Goal: Task Accomplishment & Management: Use online tool/utility

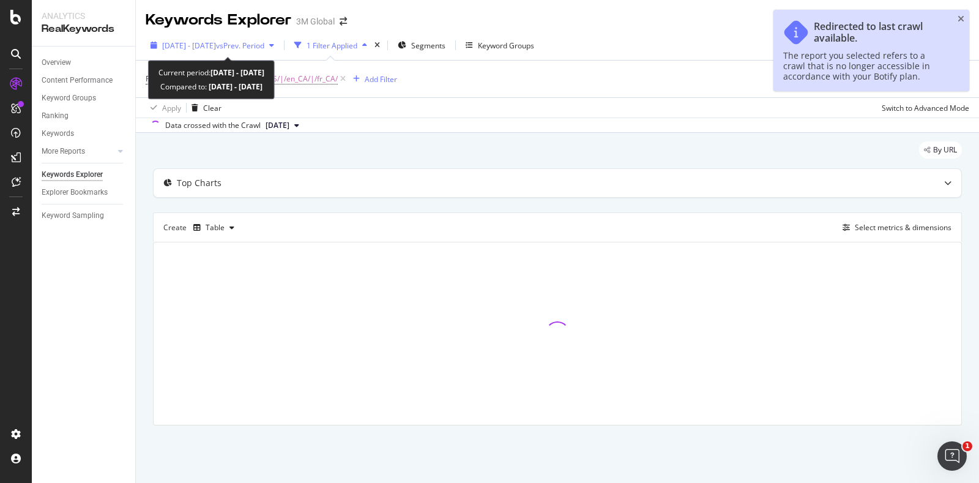
click at [209, 50] on div "2024 Oct. 1st - Dec. 31st vs Prev. Period" at bounding box center [213, 45] width 102 height 10
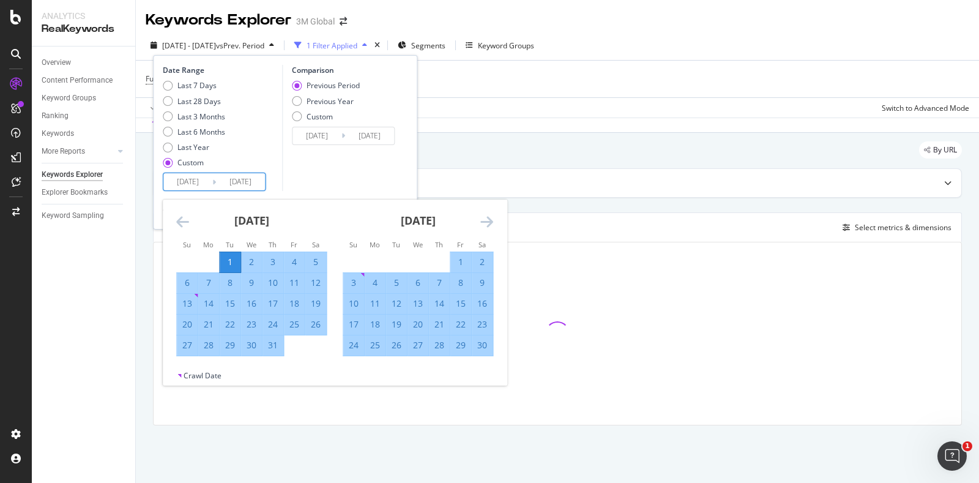
click at [183, 186] on input "2024/10/01" at bounding box center [187, 181] width 49 height 17
drag, startPoint x: 499, startPoint y: 218, endPoint x: 492, endPoint y: 221, distance: 6.6
click at [497, 218] on div "November 2024 1 2 3 4 5 6 7 8 9 10 11 12 13 14 15 16 17 18 19 20 21 22 23 24 25…" at bounding box center [418, 277] width 166 height 157
click at [490, 222] on icon "Move forward to switch to the next month." at bounding box center [486, 221] width 13 height 15
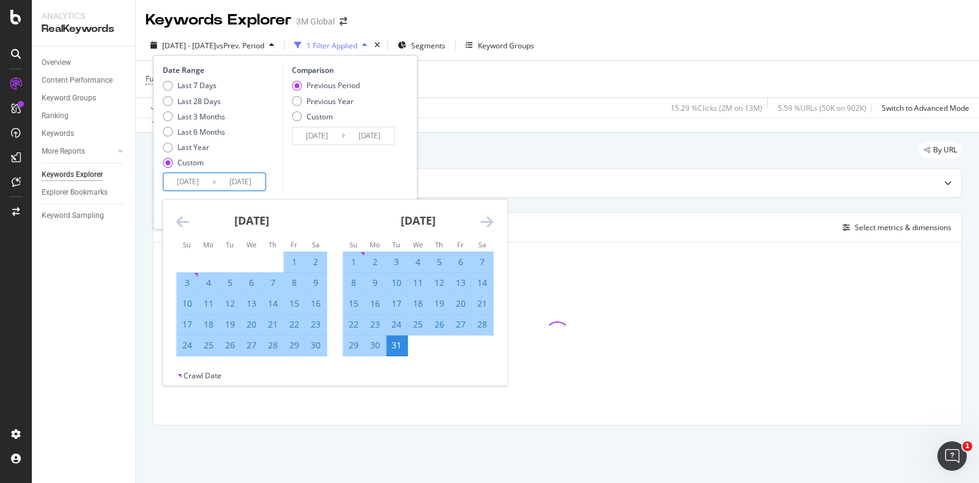
click at [490, 222] on icon "Move forward to switch to the next month." at bounding box center [486, 221] width 13 height 15
click at [489, 222] on icon "Move forward to switch to the next month." at bounding box center [486, 221] width 13 height 15
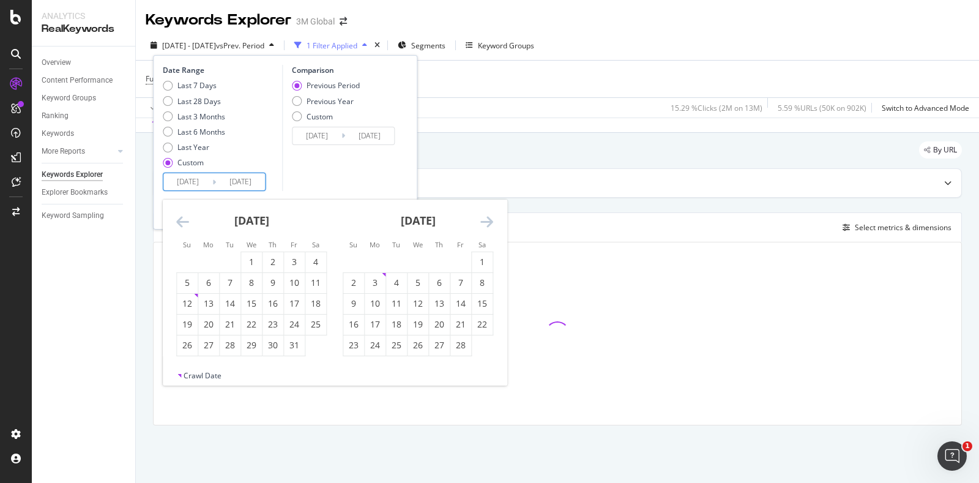
click at [489, 223] on icon "Move forward to switch to the next month." at bounding box center [486, 221] width 13 height 15
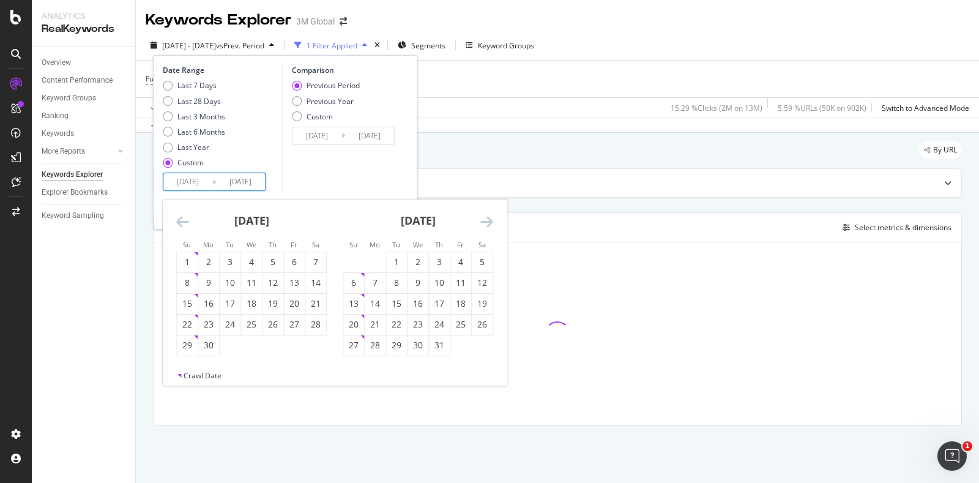
click at [489, 223] on icon "Move forward to switch to the next month." at bounding box center [486, 221] width 13 height 15
click at [178, 228] on icon "Move backward to switch to the previous month." at bounding box center [182, 221] width 13 height 15
click at [182, 224] on icon "Move backward to switch to the previous month." at bounding box center [182, 221] width 13 height 15
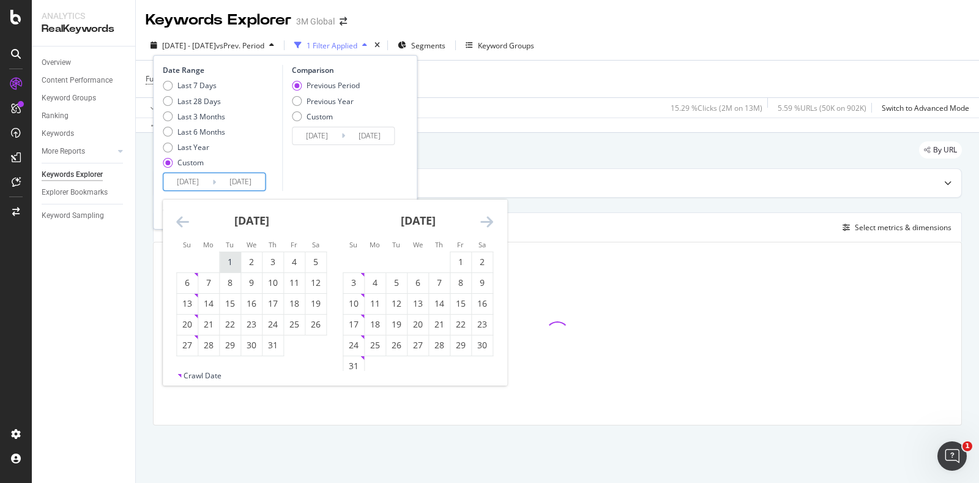
click at [223, 263] on div "1" at bounding box center [230, 262] width 21 height 12
type input "2025/07/01"
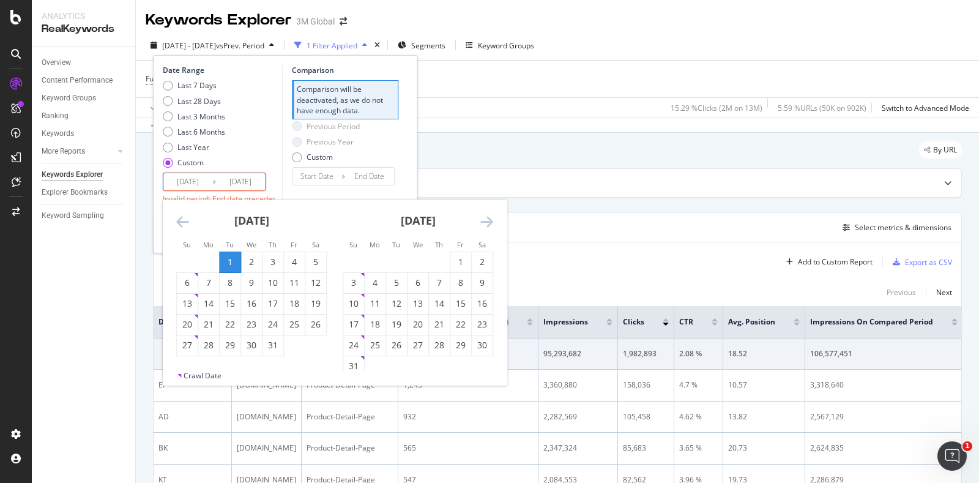
click at [478, 223] on div "August 2025" at bounding box center [418, 225] width 150 height 52
click at [480, 224] on div "August 2025" at bounding box center [418, 225] width 150 height 52
click at [487, 223] on icon "Move forward to switch to the next month." at bounding box center [486, 221] width 13 height 15
click at [394, 353] on div "30" at bounding box center [396, 345] width 21 height 20
type input "2025/09/30"
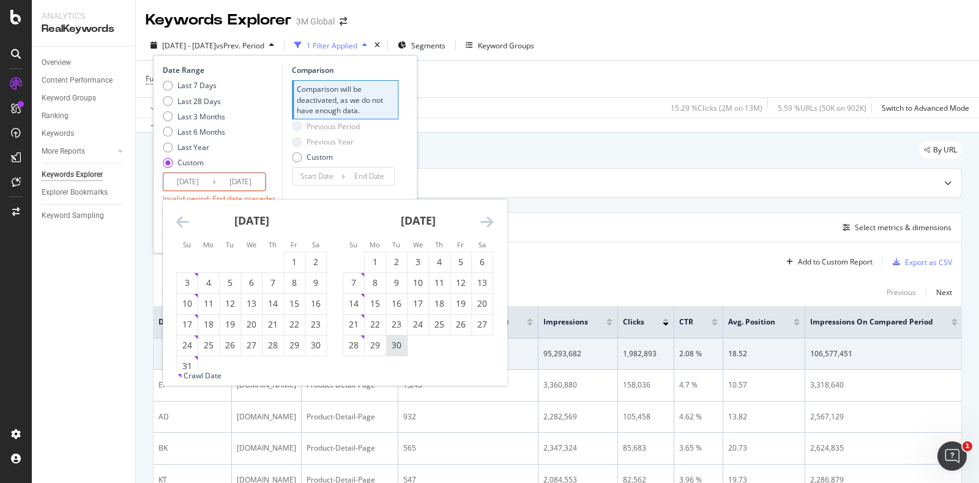
type input "2025/03/31"
type input "2025/06/30"
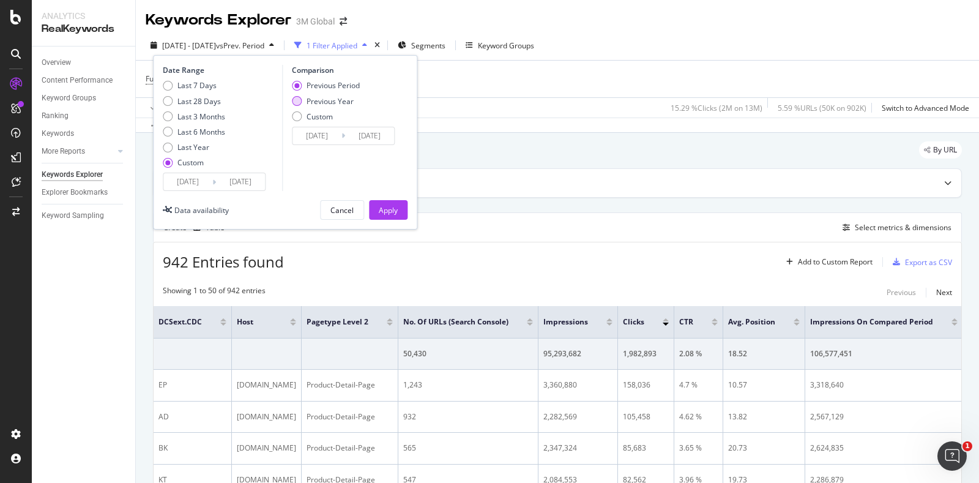
click at [321, 100] on div "Previous Year" at bounding box center [329, 101] width 47 height 10
type input "2024/07/02"
type input "2024/10/01"
click at [391, 212] on div "Apply" at bounding box center [388, 210] width 19 height 10
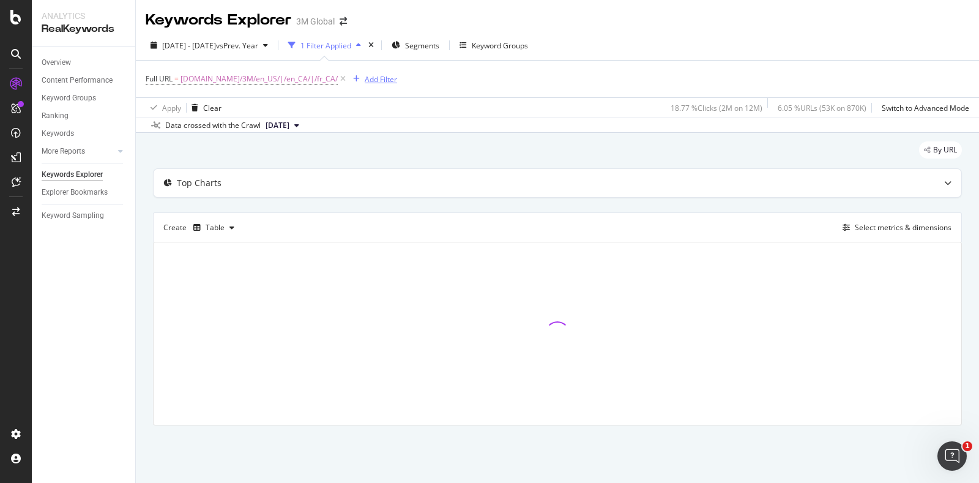
click at [365, 78] on div "Add Filter" at bounding box center [381, 79] width 32 height 10
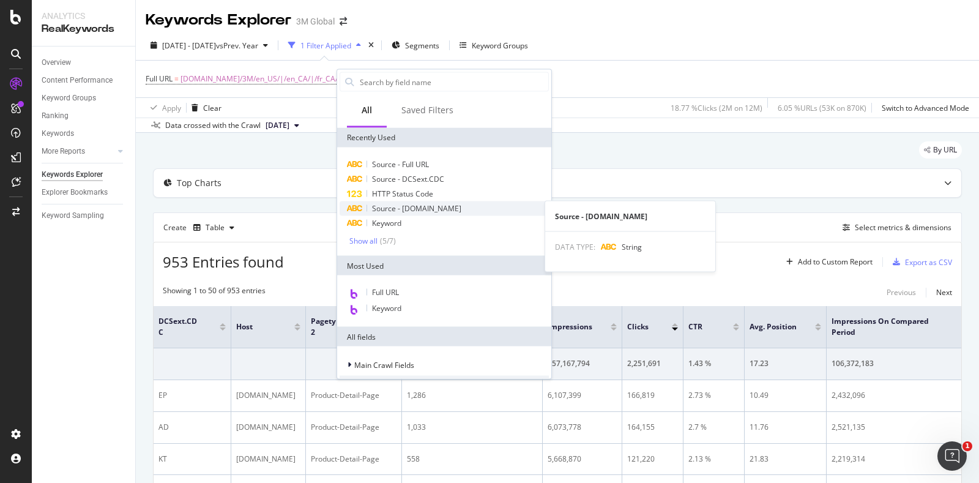
click at [437, 206] on span "Source - DCSext.Business" at bounding box center [416, 208] width 89 height 10
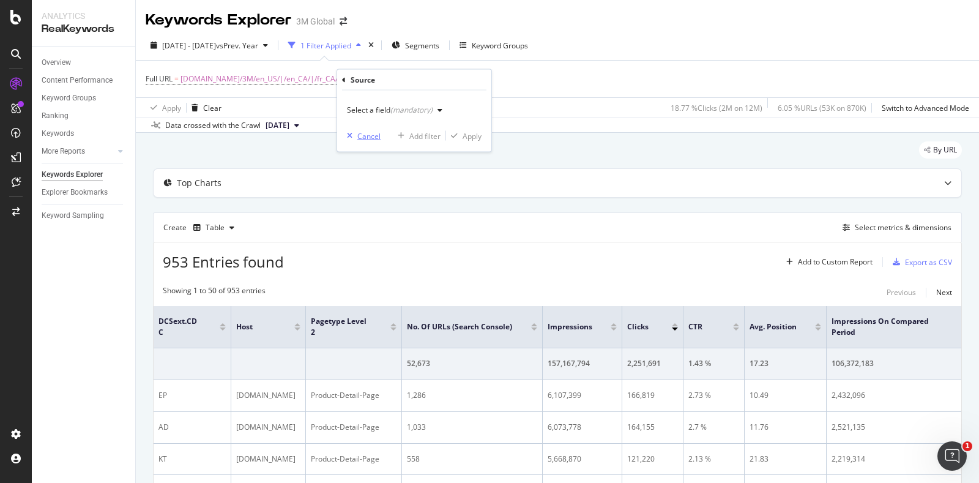
click at [379, 140] on div "Cancel" at bounding box center [368, 135] width 23 height 10
click at [369, 78] on div "Add Filter" at bounding box center [381, 79] width 32 height 10
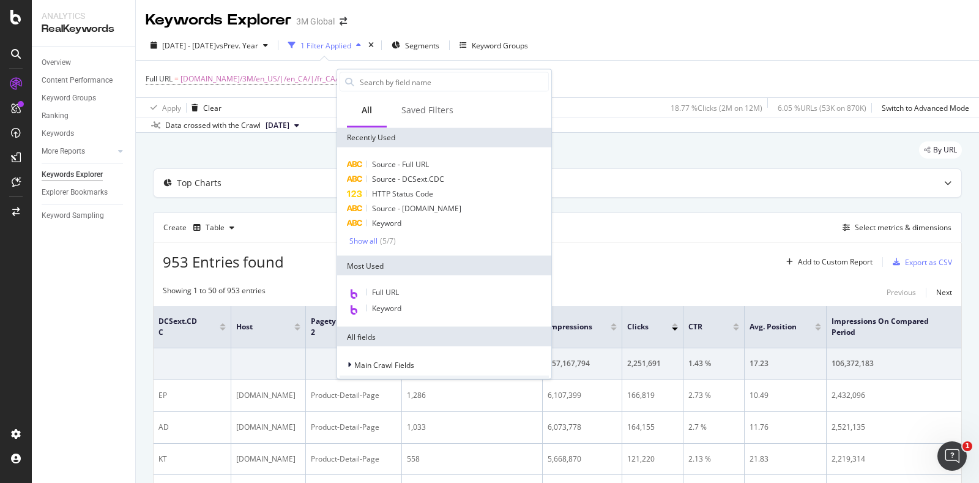
scroll to position [152, 0]
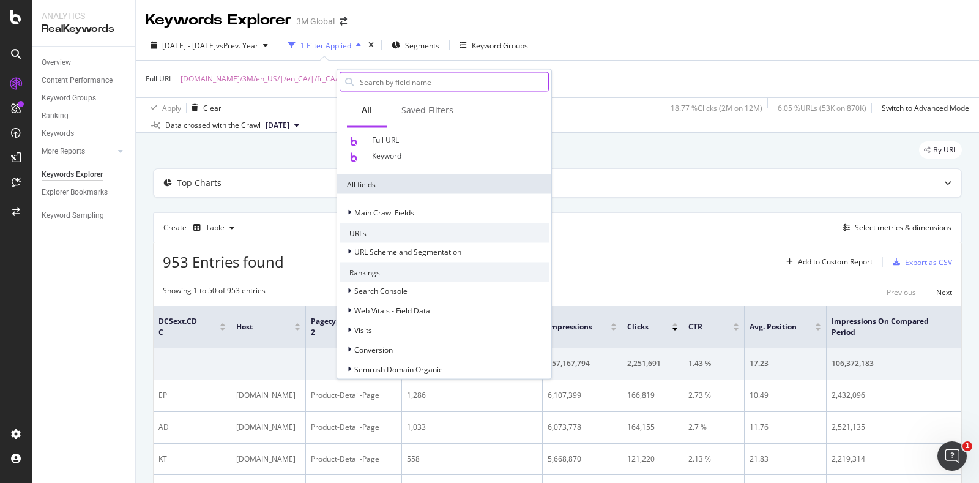
click at [409, 80] on input "text" at bounding box center [453, 82] width 190 height 18
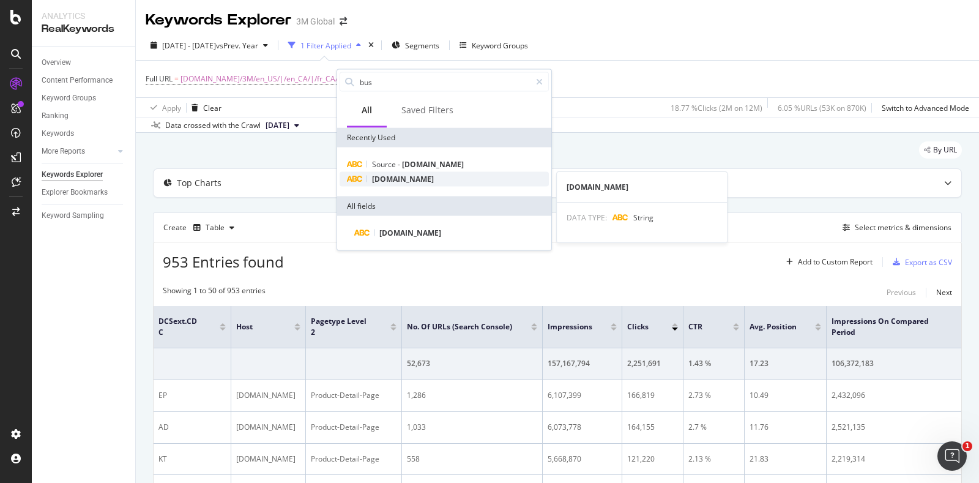
type input "bus"
click at [413, 174] on span "DCSext.Business" at bounding box center [403, 179] width 62 height 10
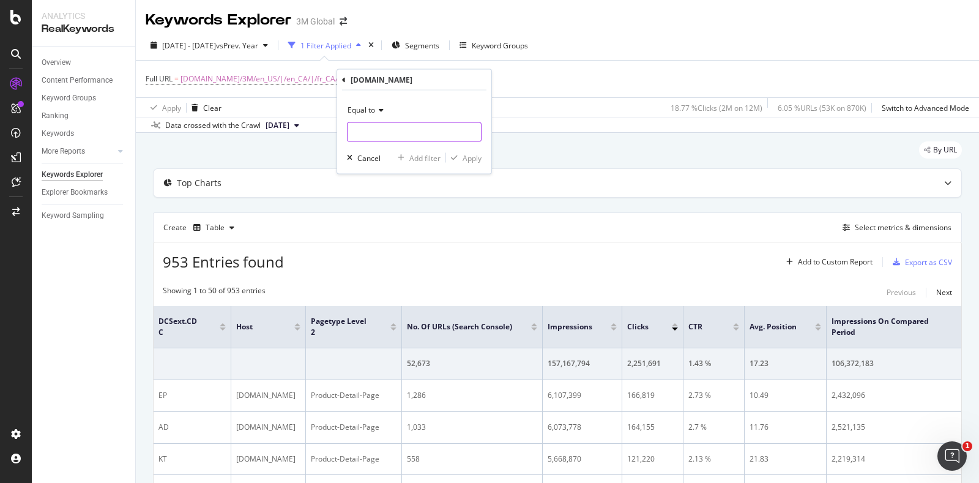
click at [387, 130] on input "text" at bounding box center [413, 132] width 133 height 20
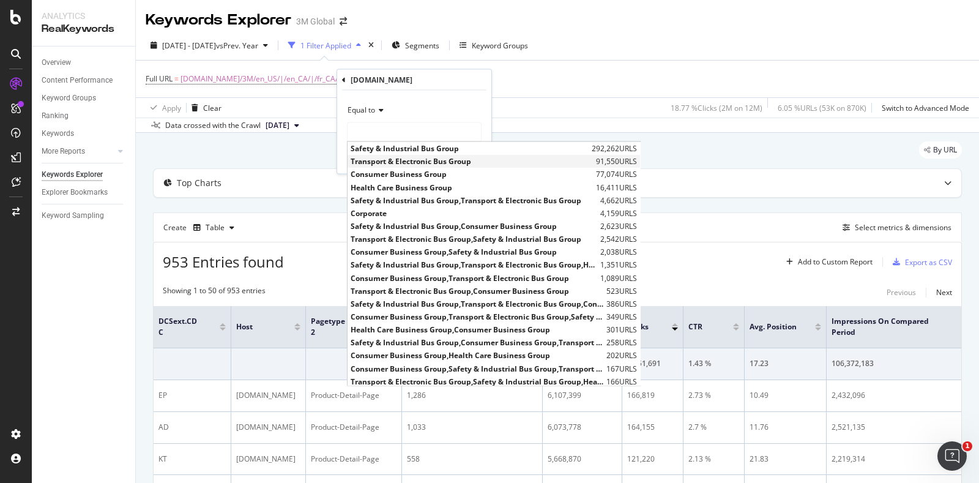
click at [391, 160] on span "Transport & Electronic Bus Group" at bounding box center [471, 161] width 242 height 10
type input "Transport & Electronic Bus Group"
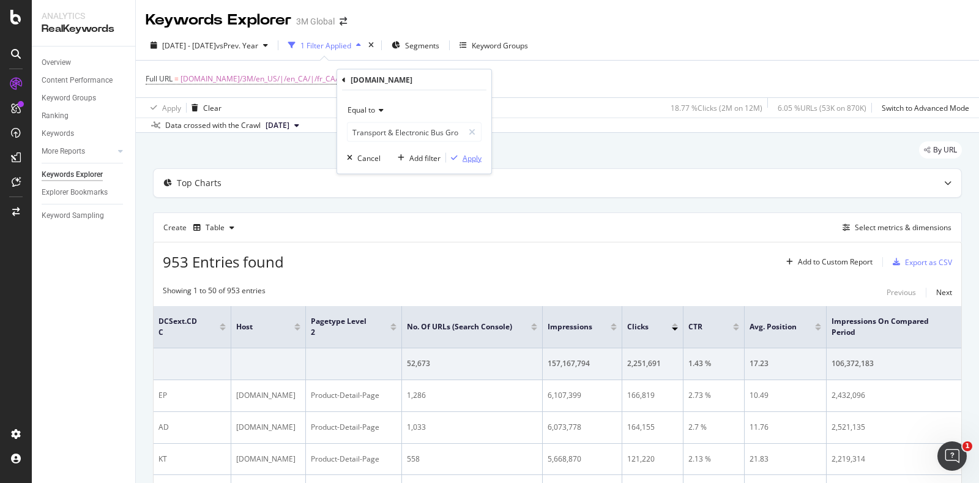
click at [469, 159] on div "Apply" at bounding box center [471, 157] width 19 height 10
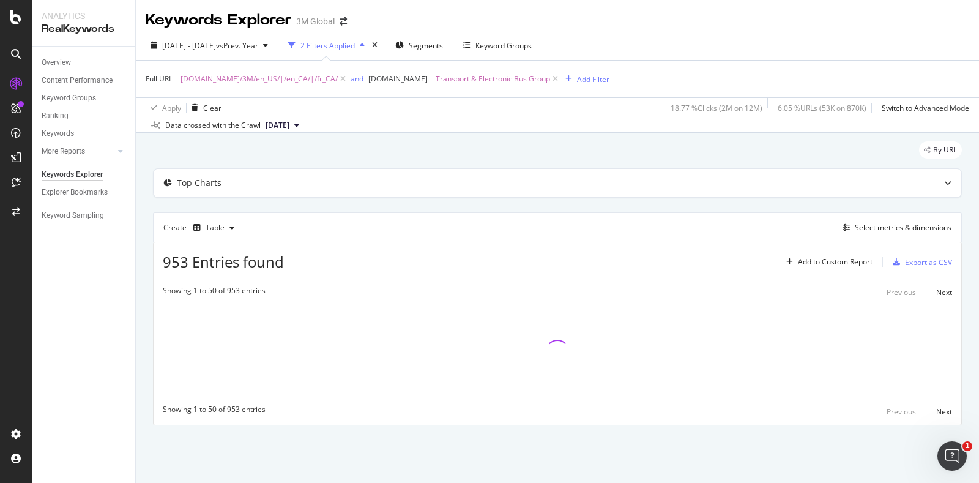
click at [589, 76] on div "Add Filter" at bounding box center [593, 79] width 32 height 10
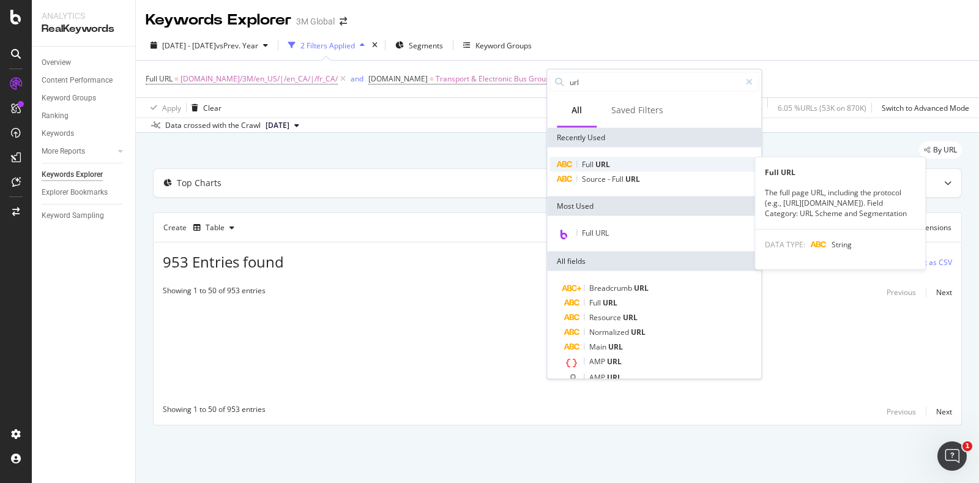
type input "url"
click at [617, 160] on div "Full URL" at bounding box center [653, 164] width 209 height 15
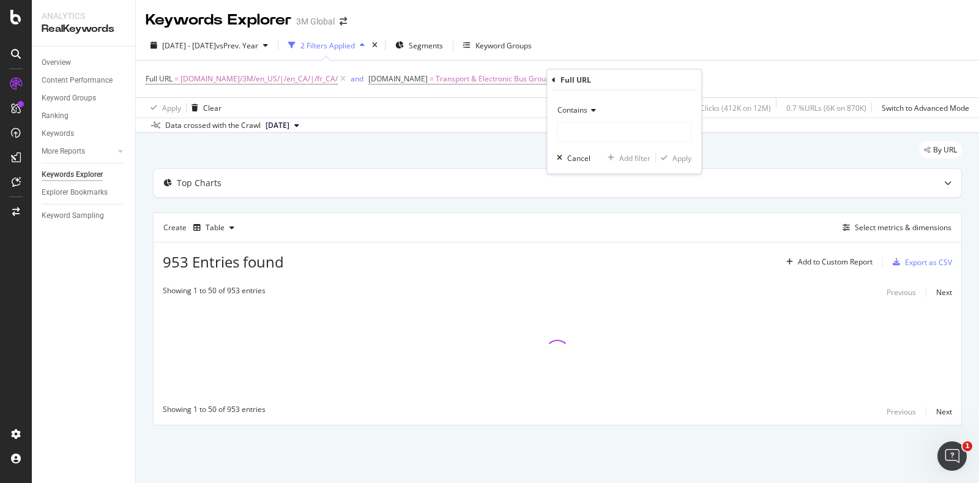
click at [596, 108] on div "Contains" at bounding box center [624, 110] width 135 height 20
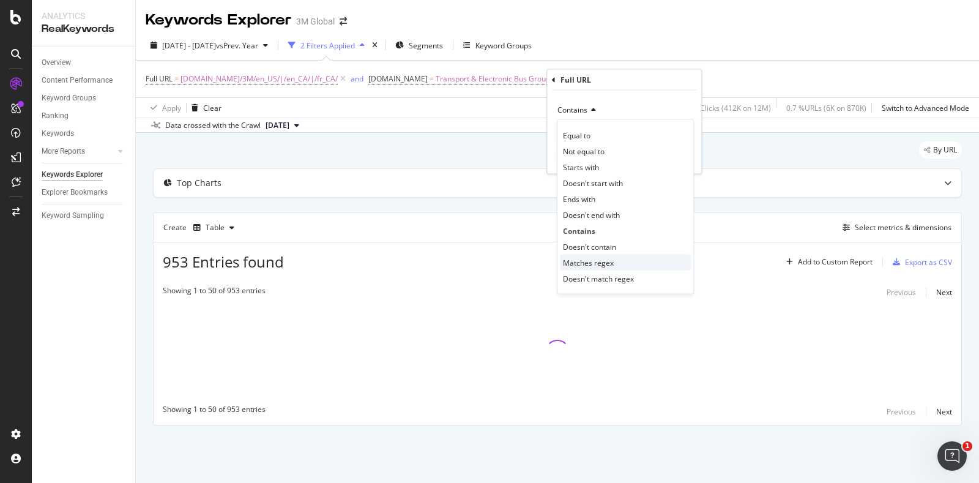
click at [612, 261] on span "Matches regex" at bounding box center [588, 262] width 51 height 10
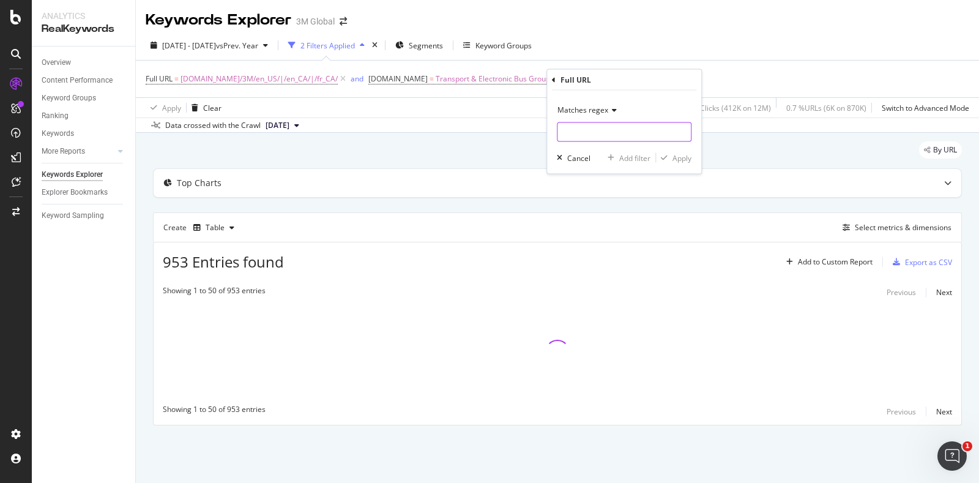
click at [618, 128] on input "text" at bounding box center [623, 132] width 133 height 20
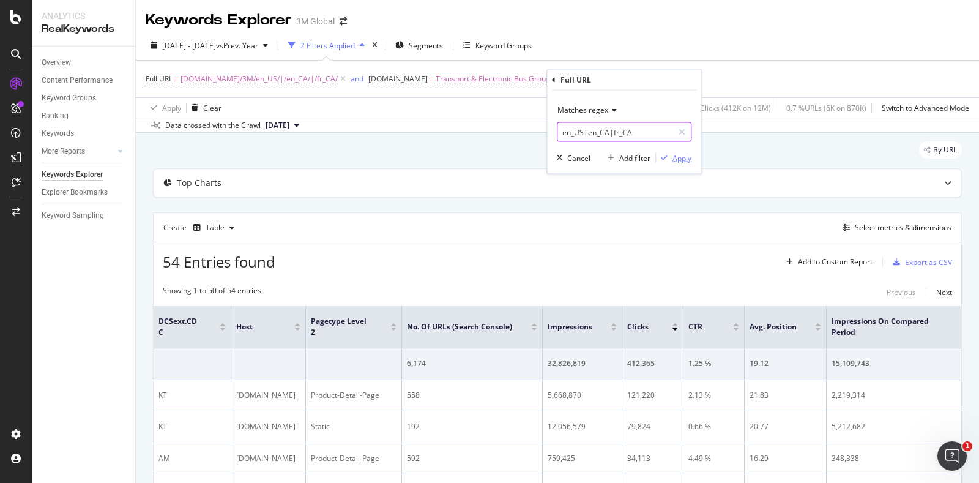
type input "en_US|en_CA|fr_CA"
click at [686, 157] on div "Apply" at bounding box center [681, 157] width 19 height 10
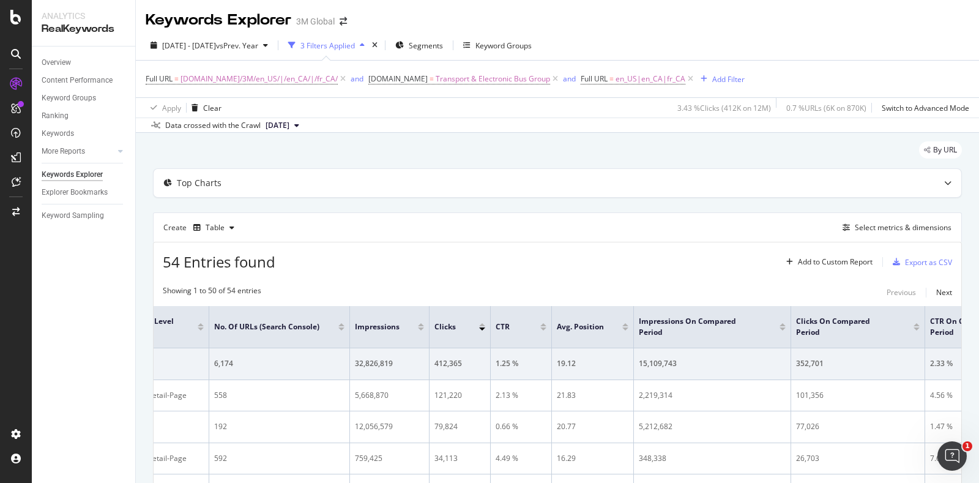
scroll to position [0, 843]
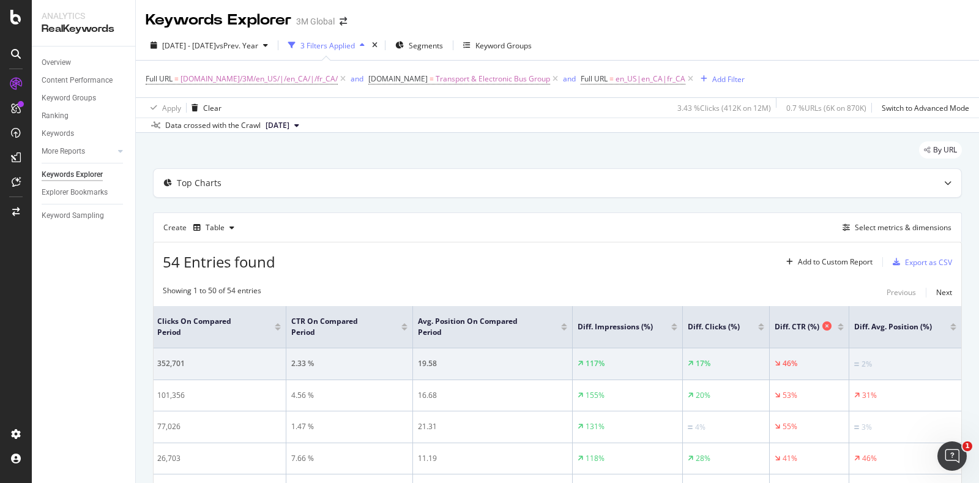
drag, startPoint x: 364, startPoint y: 332, endPoint x: 781, endPoint y: 328, distance: 417.2
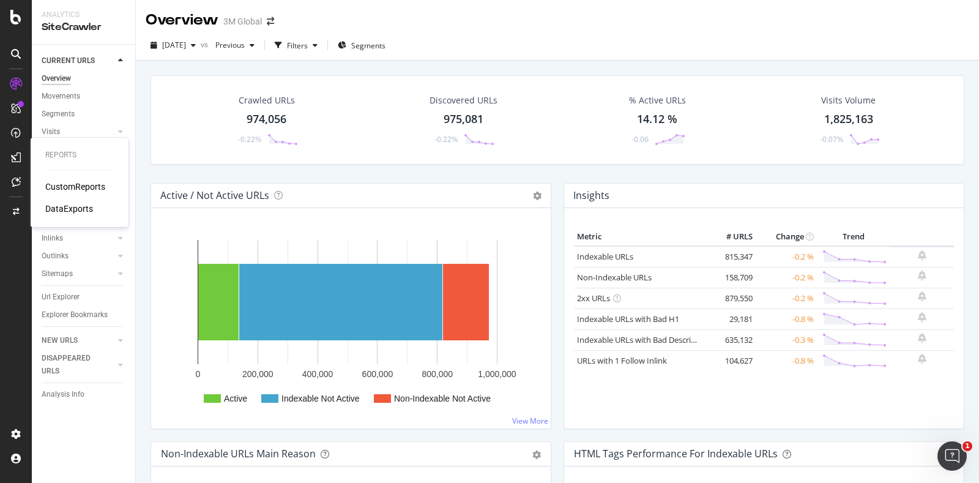
click at [80, 186] on div "CustomReports" at bounding box center [75, 186] width 60 height 12
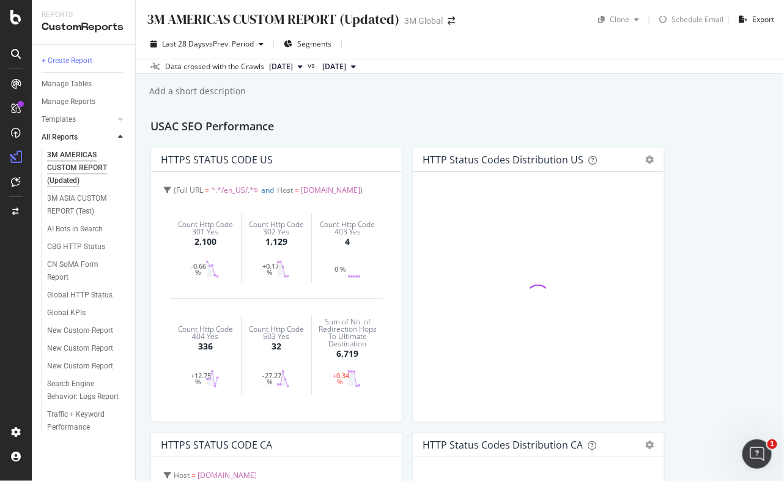
click at [65, 171] on div "3M AMERICAS CUSTOM REPORT (Updated)" at bounding box center [83, 168] width 73 height 39
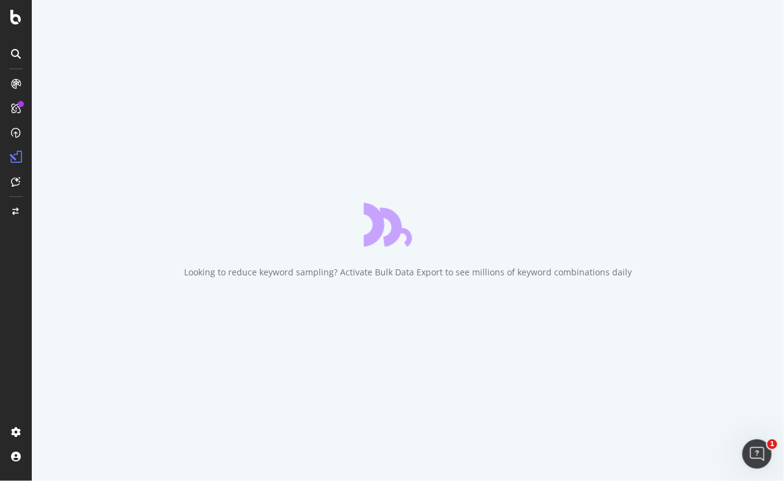
click at [330, 40] on div "Looking to reduce keyword sampling? Activate Bulk Data Export to see millions o…" at bounding box center [408, 240] width 752 height 481
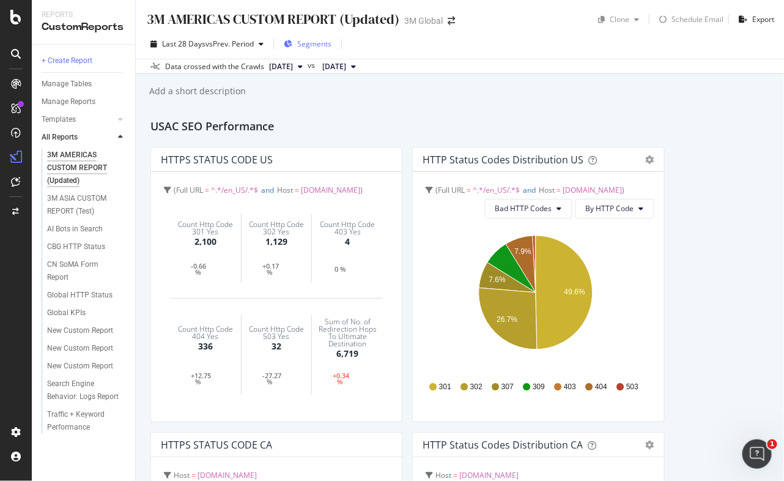
click at [323, 43] on span "Segments" at bounding box center [314, 44] width 34 height 10
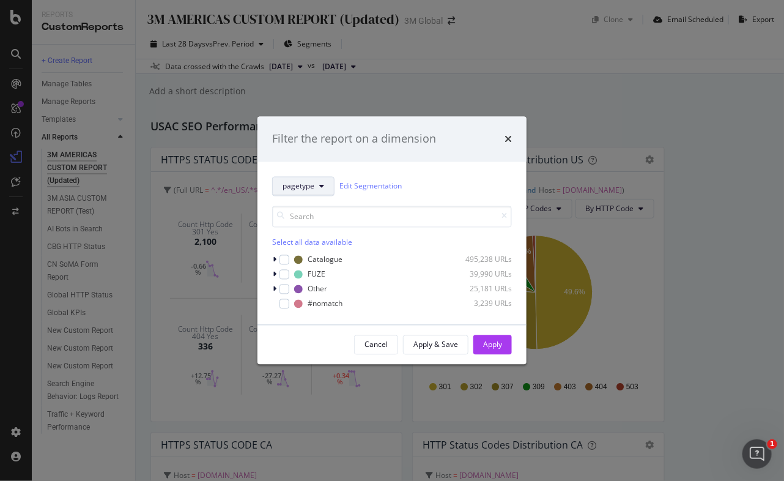
click at [310, 187] on span "pagetype" at bounding box center [299, 186] width 32 height 10
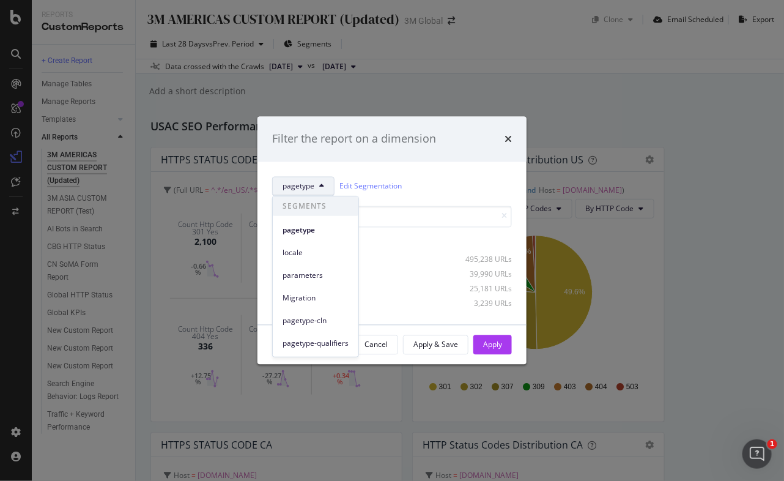
click at [513, 138] on div "Filter the report on a dimension" at bounding box center [392, 139] width 269 height 45
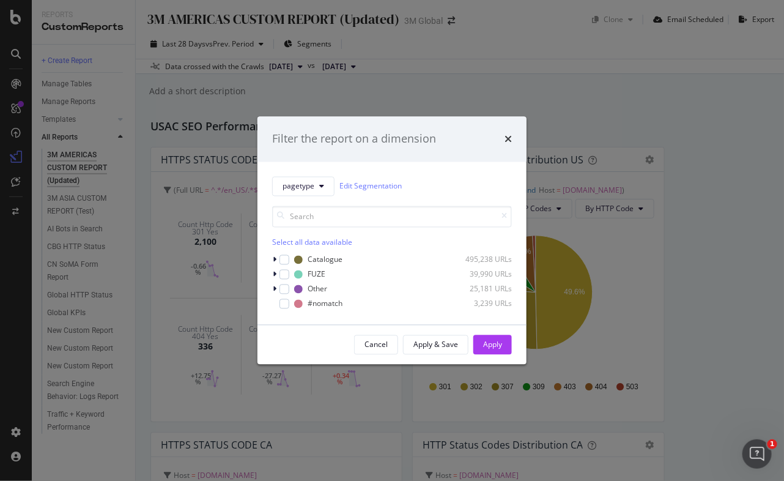
click at [517, 139] on div "Filter the report on a dimension" at bounding box center [392, 139] width 269 height 45
click at [612, 92] on div "Filter the report on a dimension pagetype Edit Segmentation Select all data ava…" at bounding box center [392, 240] width 784 height 481
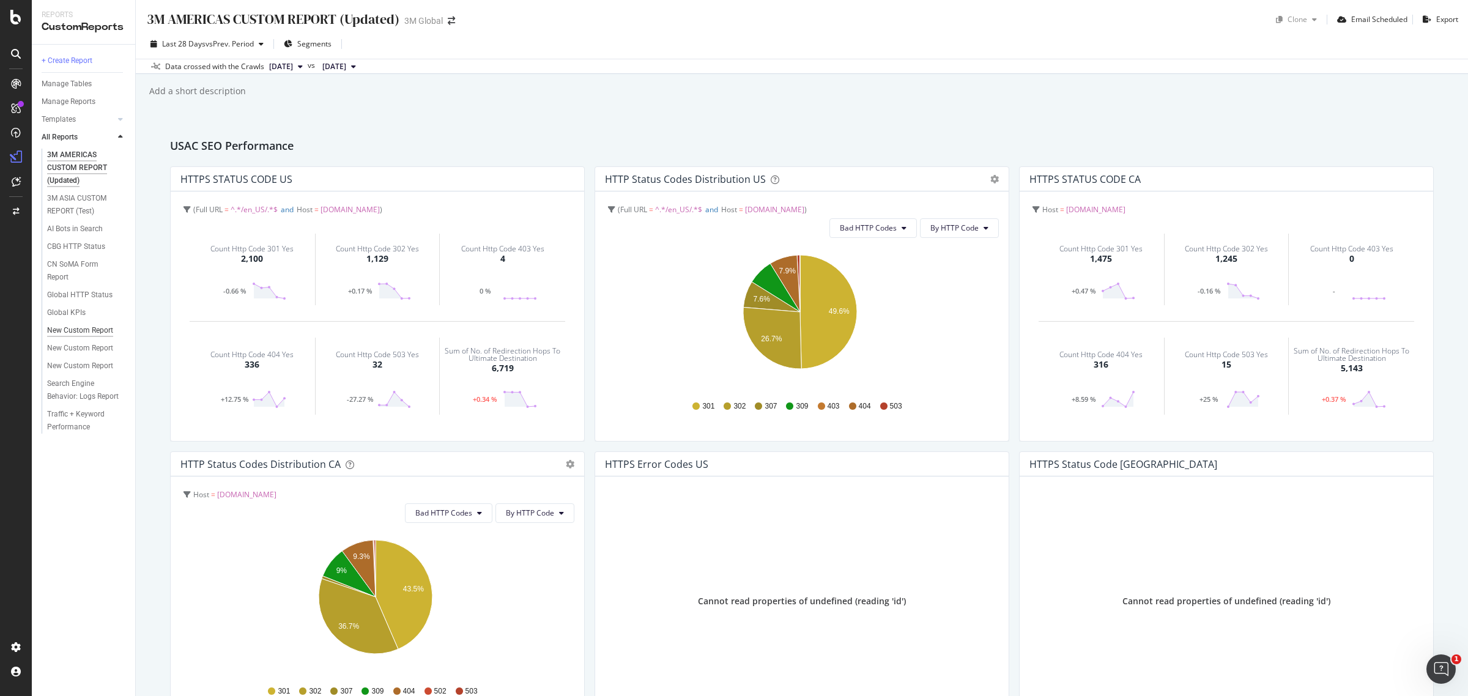
click at [89, 332] on div "New Custom Report" at bounding box center [80, 330] width 66 height 13
